Goal: Task Accomplishment & Management: Use online tool/utility

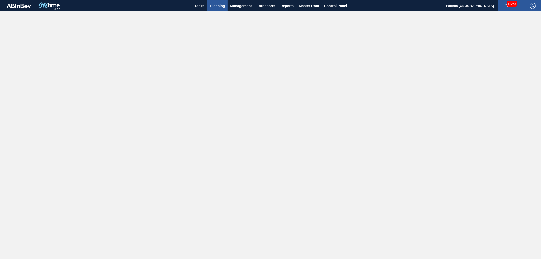
click at [310, 5] on span "Master Data" at bounding box center [309, 6] width 20 height 6
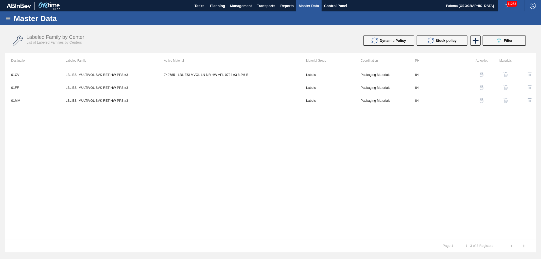
click at [6, 20] on icon at bounding box center [8, 18] width 6 height 6
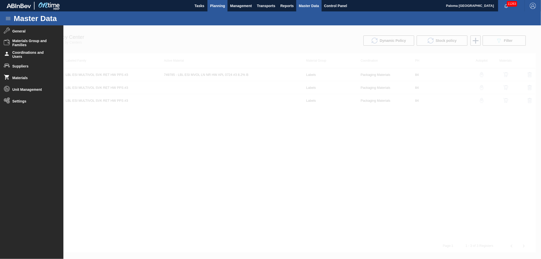
click at [221, 8] on span "Planning" at bounding box center [217, 6] width 15 height 6
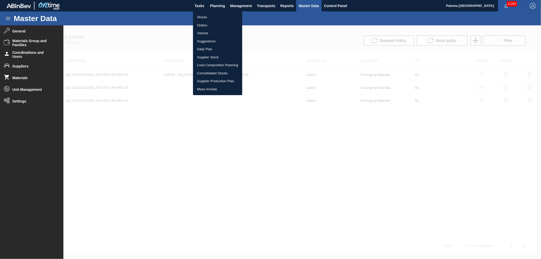
click at [212, 17] on li "Stocks" at bounding box center [217, 17] width 49 height 8
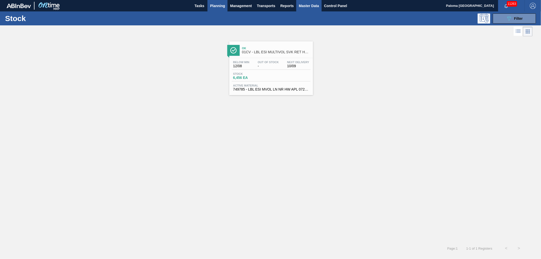
drag, startPoint x: 307, startPoint y: 5, endPoint x: 297, endPoint y: 5, distance: 10.4
click at [307, 5] on span "Master Data" at bounding box center [309, 6] width 20 height 6
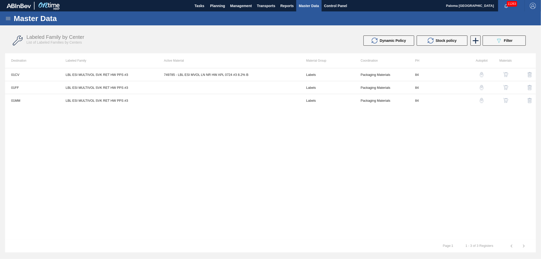
click at [8, 19] on icon at bounding box center [8, 18] width 5 height 3
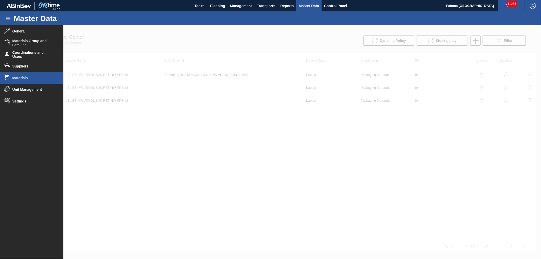
click at [27, 79] on span "Materials" at bounding box center [33, 78] width 42 height 4
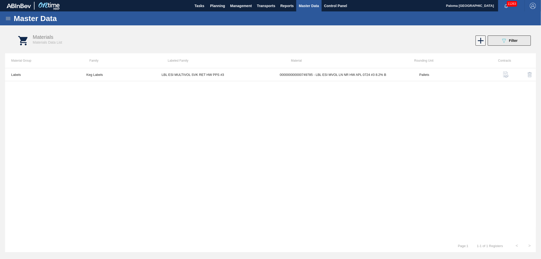
click at [526, 44] on button "089F7B8B-B2A5-4AFE-B5C0-19BA573D28AC Filter" at bounding box center [509, 41] width 43 height 10
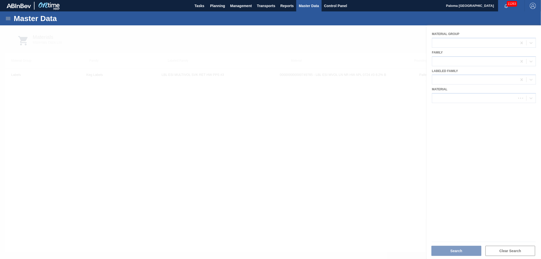
click at [466, 96] on div at bounding box center [270, 142] width 541 height 234
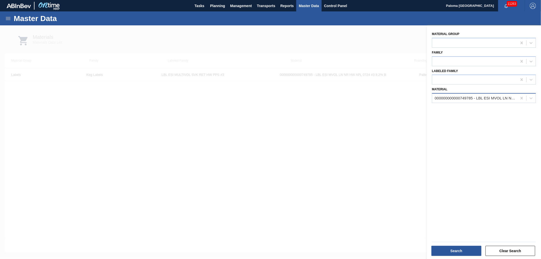
click at [465, 97] on div "000000000000749785 - LBL ESI MVOL LN NR HW APL 0724 #3 8.2% B" at bounding box center [476, 98] width 83 height 4
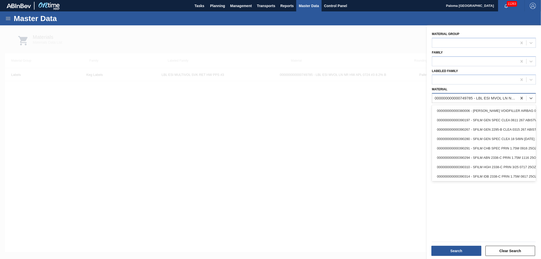
paste input "878730"
type input "878730"
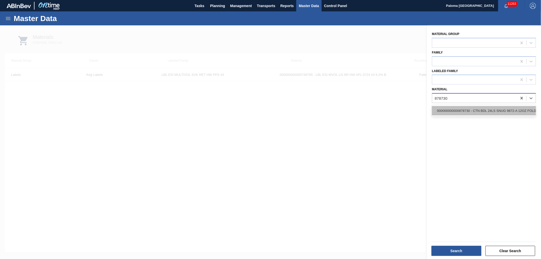
click at [461, 109] on div "000000000000878730 - CTN BDL 24LS SNUG 9872-A 12OZ FOLD 1124" at bounding box center [484, 110] width 104 height 9
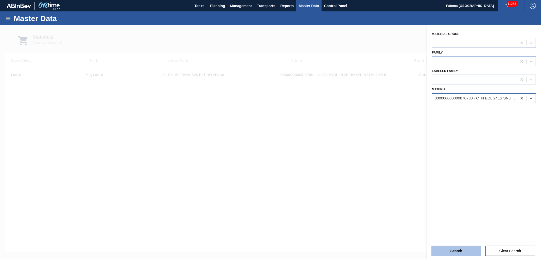
click at [446, 254] on button "Search" at bounding box center [457, 251] width 50 height 10
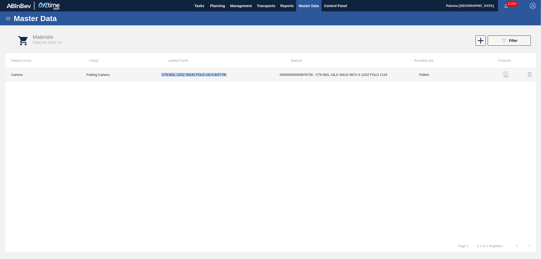
drag, startPoint x: 230, startPoint y: 75, endPoint x: 162, endPoint y: 75, distance: 68.0
click at [162, 75] on td "CTN BDL 12OZ SNUG FOLD 24LS BOT PK" at bounding box center [215, 74] width 118 height 13
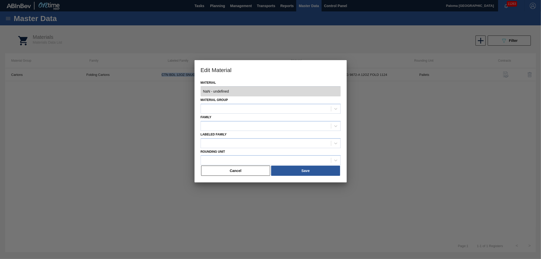
copy td "CTN BDL 12OZ SNUG FOLD 24LS BOT PK"
type input "878730 - 000000000000878730 - CTN BDL 24LS SNUG 9872-A 12OZ FOLD 1124"
drag, startPoint x: 253, startPoint y: 171, endPoint x: 244, endPoint y: 147, distance: 25.5
click at [253, 171] on button "Cancel" at bounding box center [235, 171] width 69 height 10
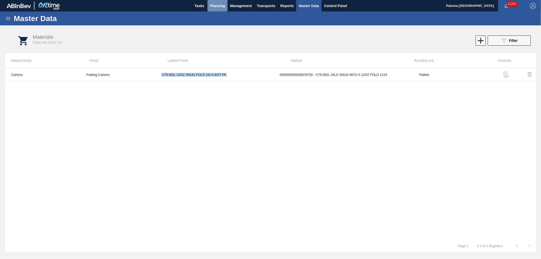
click at [216, 4] on span "Planning" at bounding box center [217, 6] width 15 height 6
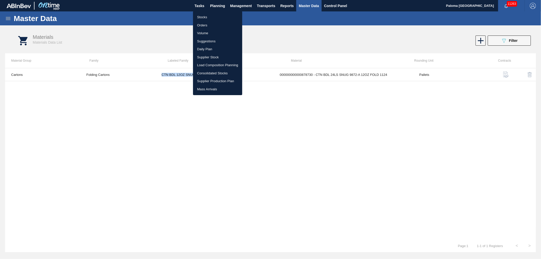
click at [213, 19] on li "Stocks" at bounding box center [217, 17] width 49 height 8
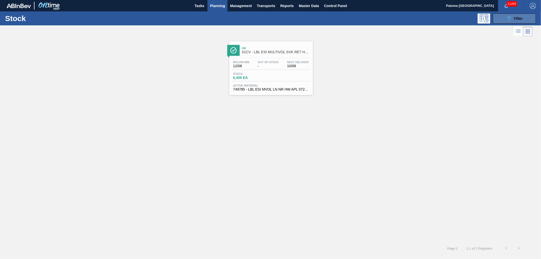
click at [518, 21] on div "089F7B8B-B2A5-4AFE-B5C0-19BA573D28AC Filter" at bounding box center [514, 18] width 17 height 6
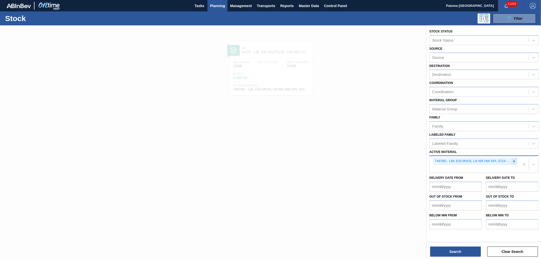
click at [515, 161] on icon at bounding box center [515, 162] width 4 height 4
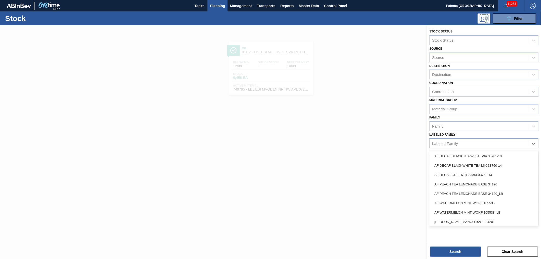
click at [459, 144] on div "Labeled Family" at bounding box center [479, 143] width 99 height 7
paste Family "CTN BDL 12OZ SNUG FOLD 24LS BOT PK"
type Family "CTN BDL 12OZ SNUG FOLD 24LS BOT PK"
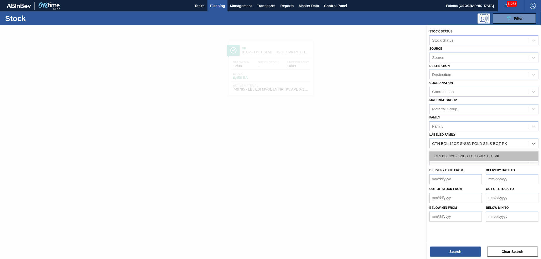
click at [456, 152] on div "CTN BDL 12OZ SNUG FOLD 24LS BOT PK" at bounding box center [484, 156] width 109 height 9
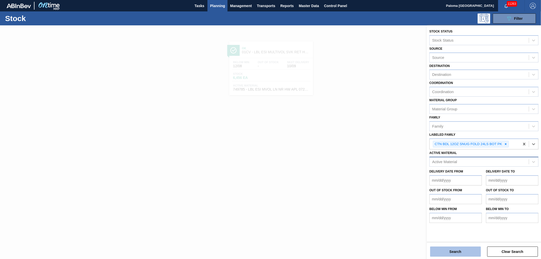
click at [443, 254] on button "Search" at bounding box center [455, 252] width 51 height 10
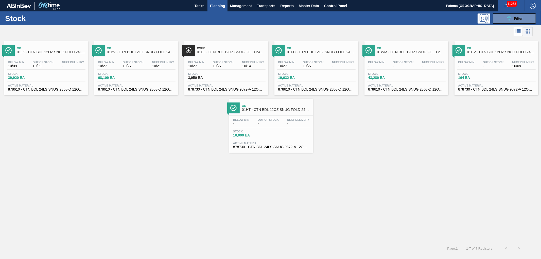
click at [31, 61] on div "Below Min 10/09 Out Of Stock 10/09 Next Delivery -" at bounding box center [46, 65] width 79 height 9
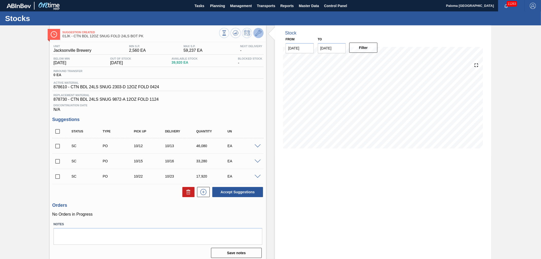
click at [260, 36] on icon at bounding box center [259, 33] width 6 height 6
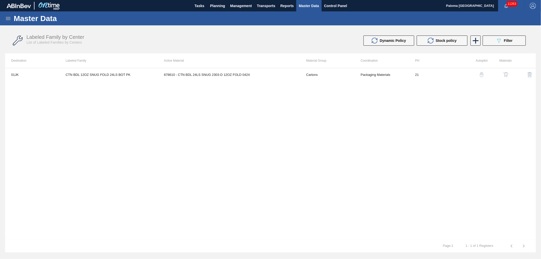
click at [504, 75] on img "button" at bounding box center [506, 74] width 5 height 5
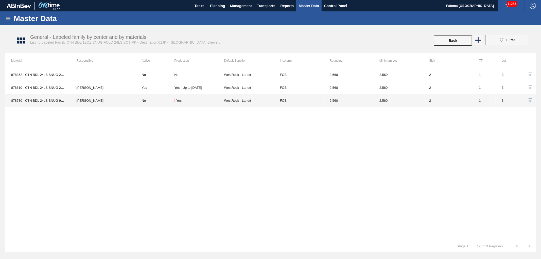
click at [249, 102] on td "WestRock - Lanett" at bounding box center [249, 100] width 50 height 13
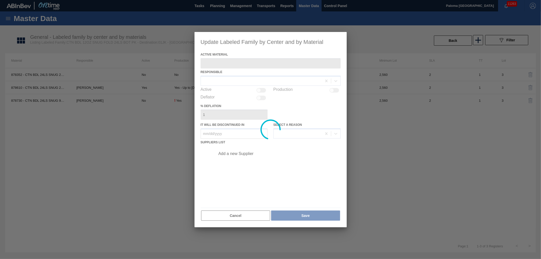
type Material "878730 - CTN BDL 24LS SNUG 9872-A 12OZ FOLD 1124"
checkbox input "true"
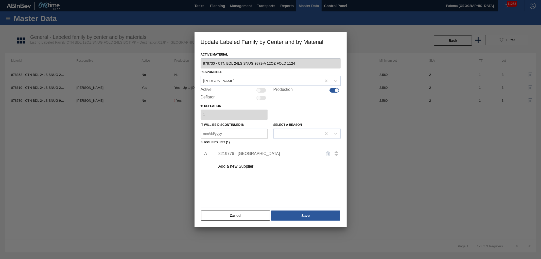
click at [245, 167] on div "Add a new Supplier" at bounding box center [268, 166] width 99 height 5
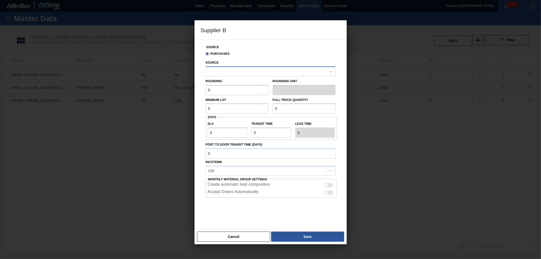
click at [234, 70] on div at bounding box center [266, 71] width 120 height 7
click at [253, 237] on button "Cancel" at bounding box center [233, 237] width 73 height 10
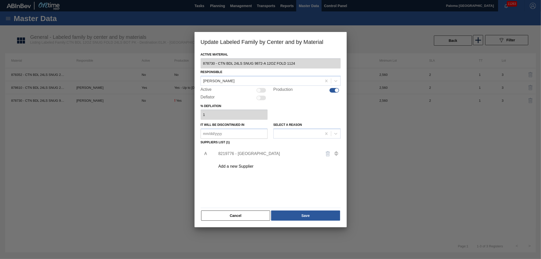
drag, startPoint x: 254, startPoint y: 218, endPoint x: 192, endPoint y: 170, distance: 78.0
click at [252, 216] on button "Cancel" at bounding box center [235, 216] width 69 height 10
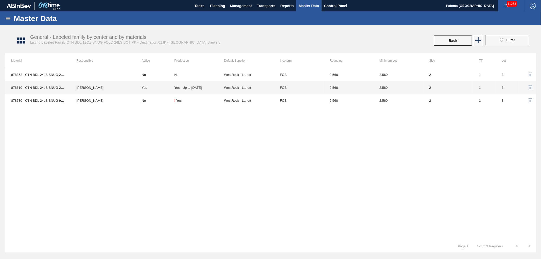
click at [303, 88] on td "FOB" at bounding box center [299, 87] width 50 height 13
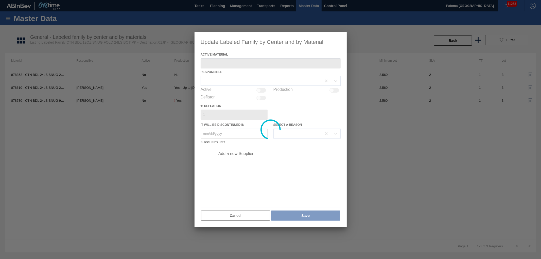
click at [246, 213] on div at bounding box center [271, 129] width 152 height 195
click at [441, 43] on div at bounding box center [270, 129] width 541 height 259
drag, startPoint x: 249, startPoint y: 219, endPoint x: 541, endPoint y: 235, distance: 292.0
click at [294, 216] on div at bounding box center [271, 129] width 152 height 195
type Material "878610 - CTN BDL 24LS SNUG 2303-D 12OZ FOLD 0424"
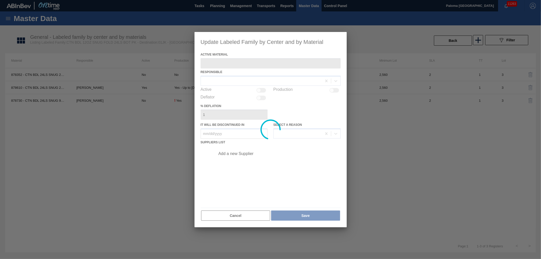
checkbox input "true"
type in "[DATE]"
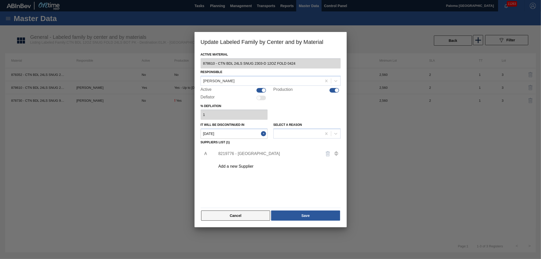
click at [239, 216] on button "Cancel" at bounding box center [235, 216] width 69 height 10
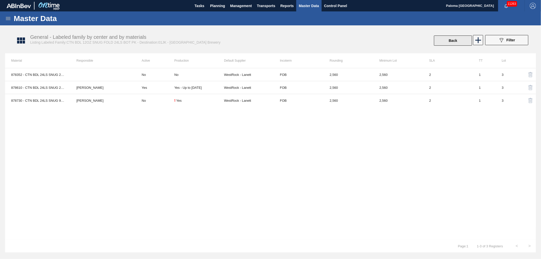
click at [442, 39] on button "Back" at bounding box center [453, 41] width 38 height 10
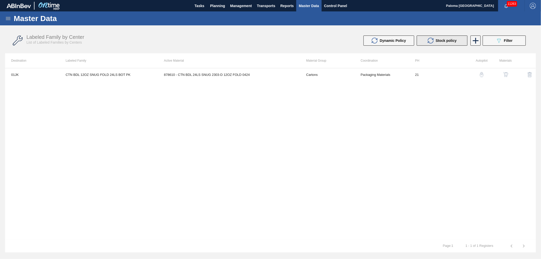
click at [449, 40] on span "Stock policy" at bounding box center [446, 41] width 21 height 4
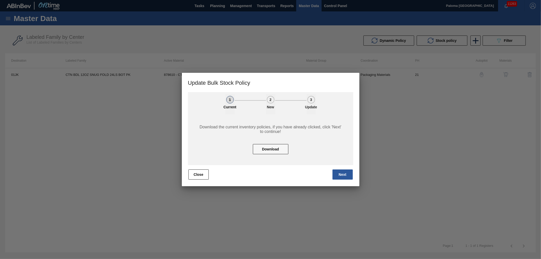
drag, startPoint x: 343, startPoint y: 178, endPoint x: 346, endPoint y: 178, distance: 2.8
click at [343, 178] on button "Next" at bounding box center [343, 175] width 20 height 10
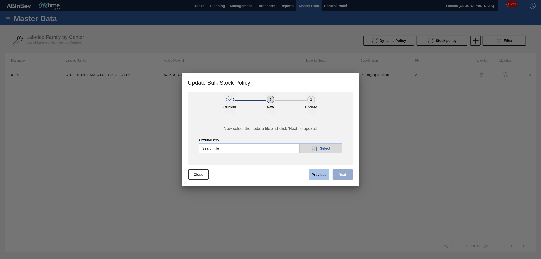
click at [310, 174] on button "Previous" at bounding box center [319, 175] width 20 height 10
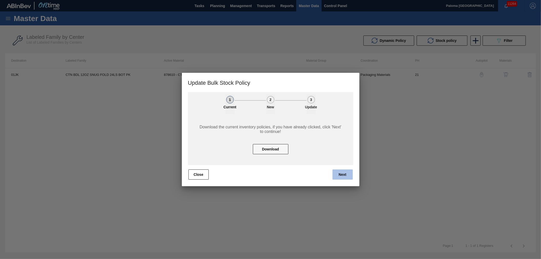
click at [342, 170] on button "Next" at bounding box center [343, 175] width 20 height 10
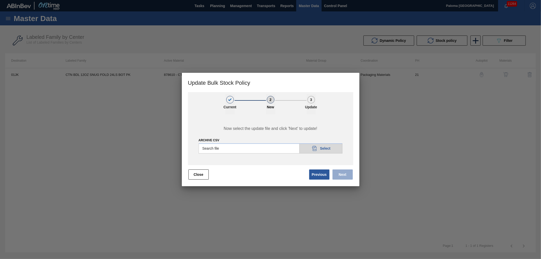
click at [269, 129] on span "Now select the update file and click 'Next' to update!" at bounding box center [271, 128] width 144 height 5
click at [326, 173] on button "Previous" at bounding box center [319, 175] width 20 height 10
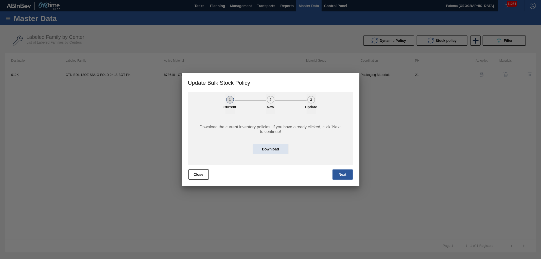
click at [274, 148] on button "Download" at bounding box center [271, 149] width 36 height 10
click at [336, 171] on button "Next" at bounding box center [343, 175] width 20 height 10
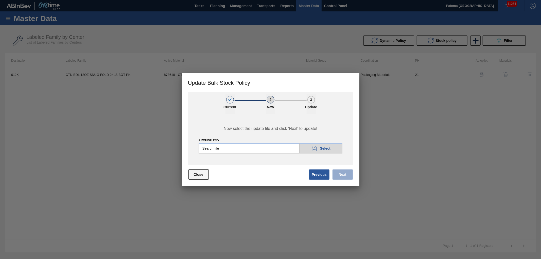
click at [190, 173] on button "Close" at bounding box center [199, 175] width 20 height 10
